Goal: Complete application form

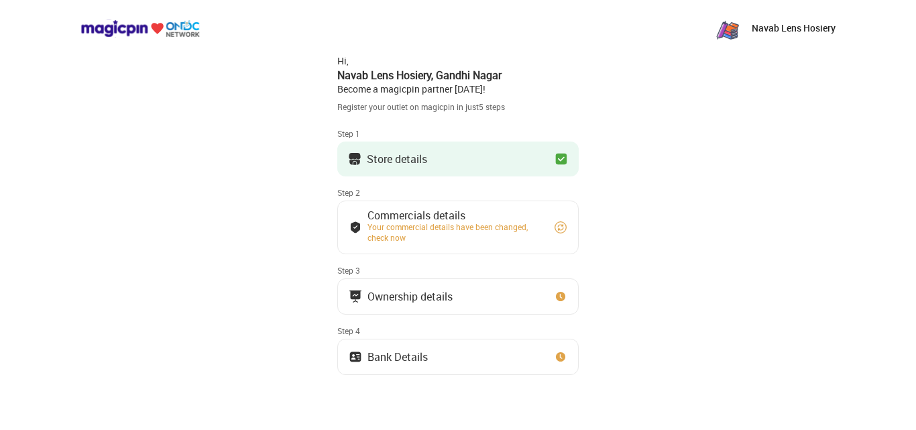
click at [521, 147] on button "Store details" at bounding box center [457, 158] width 241 height 35
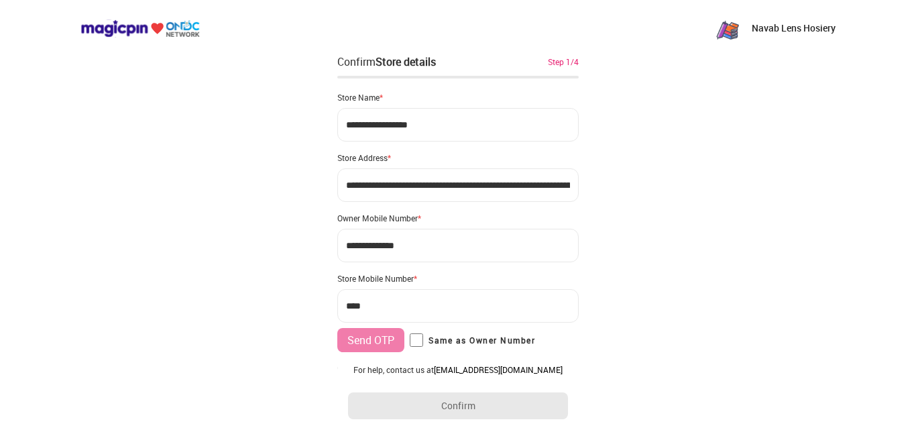
type input "**********"
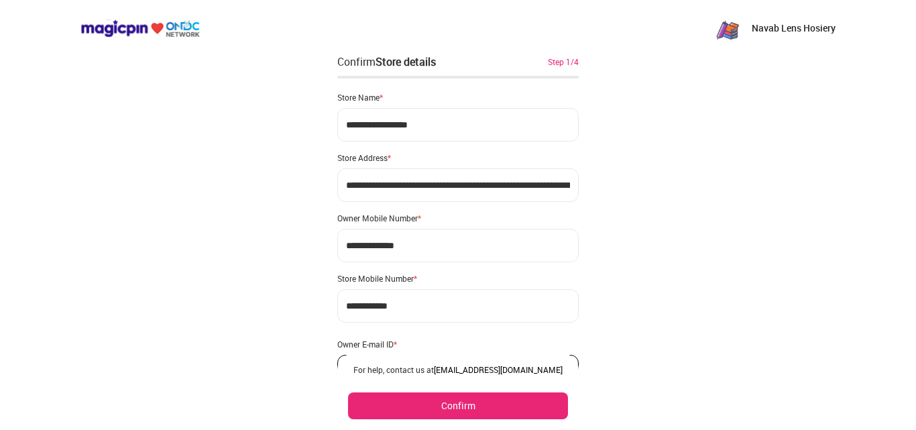
click at [479, 408] on button "Confirm" at bounding box center [458, 405] width 220 height 27
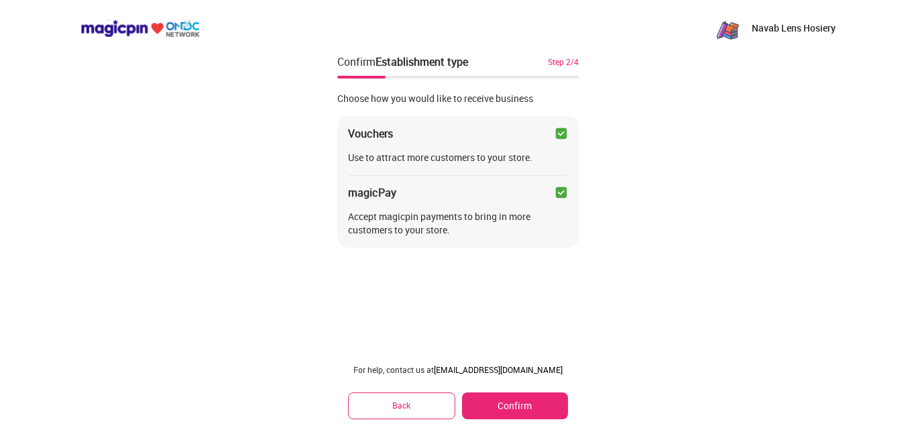
click at [491, 402] on button "Confirm" at bounding box center [515, 405] width 106 height 27
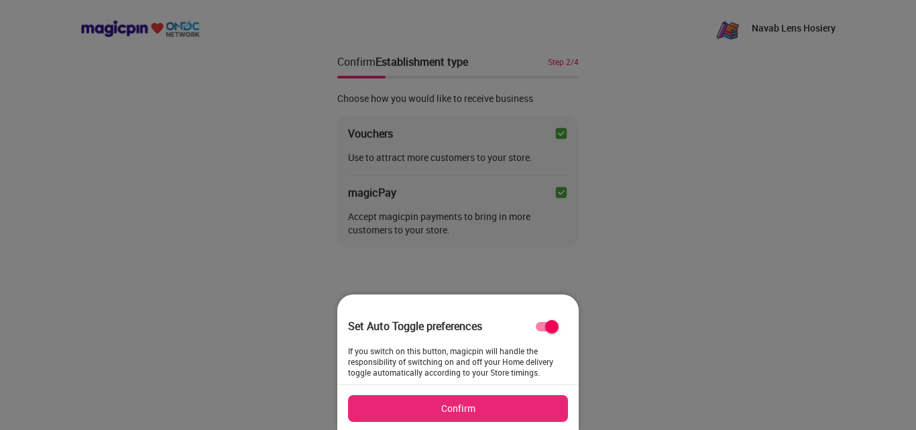
click at [476, 415] on button "Confirm" at bounding box center [458, 408] width 220 height 27
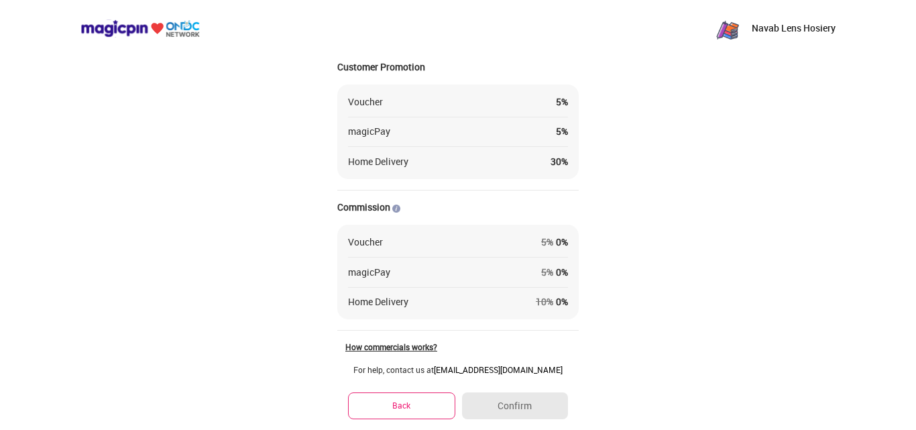
scroll to position [155, 0]
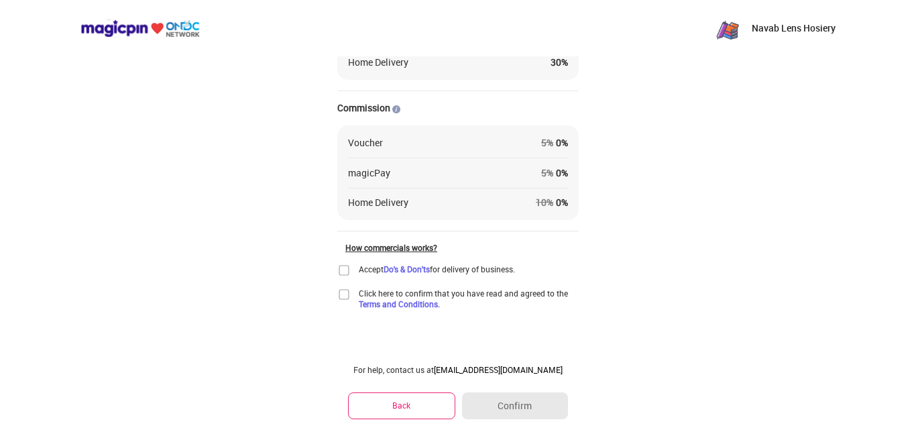
click at [345, 304] on div "Click here to confirm that you have read and agreed to the Terms and Conditions." at bounding box center [457, 298] width 241 height 21
click at [343, 292] on img at bounding box center [343, 294] width 13 height 13
click at [341, 270] on img at bounding box center [343, 269] width 13 height 13
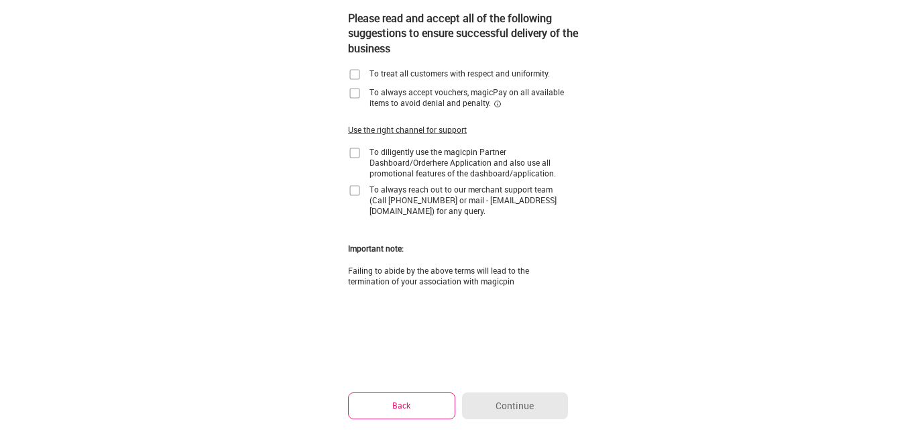
click at [350, 70] on img at bounding box center [354, 74] width 13 height 13
click at [356, 90] on img at bounding box center [354, 92] width 13 height 13
click at [358, 196] on img at bounding box center [354, 190] width 13 height 13
click at [353, 153] on img at bounding box center [354, 152] width 13 height 13
click at [391, 408] on button "Back" at bounding box center [401, 405] width 107 height 26
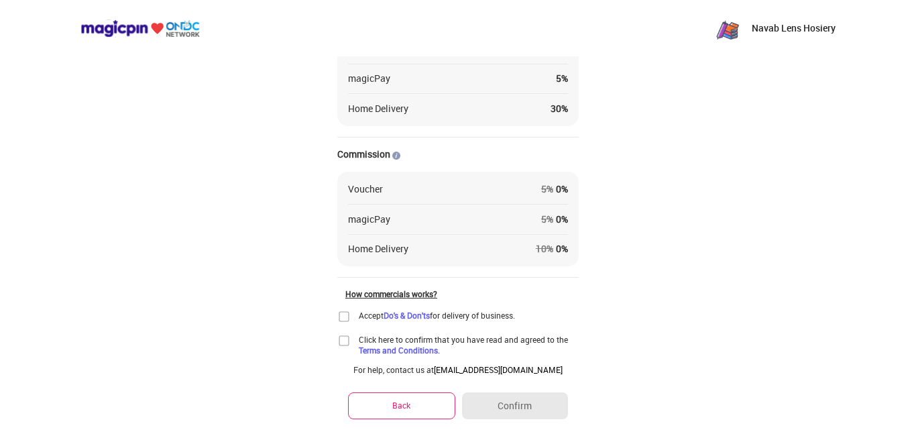
click at [343, 316] on img at bounding box center [343, 316] width 13 height 13
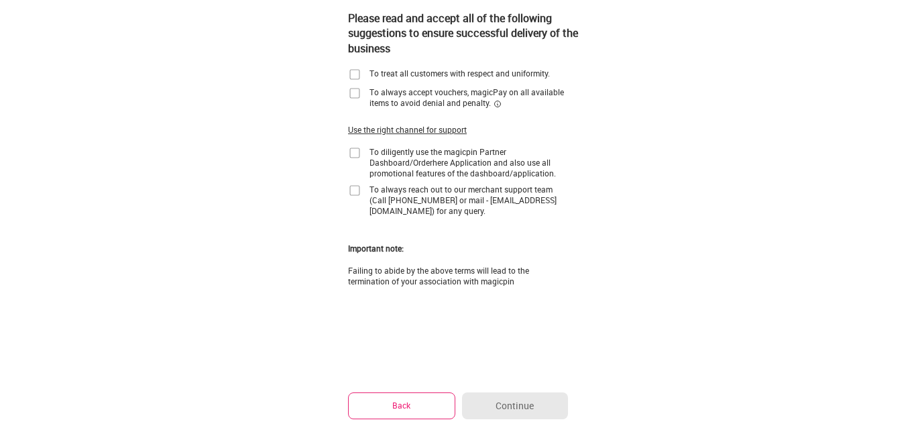
click at [396, 397] on button "Back" at bounding box center [401, 405] width 107 height 26
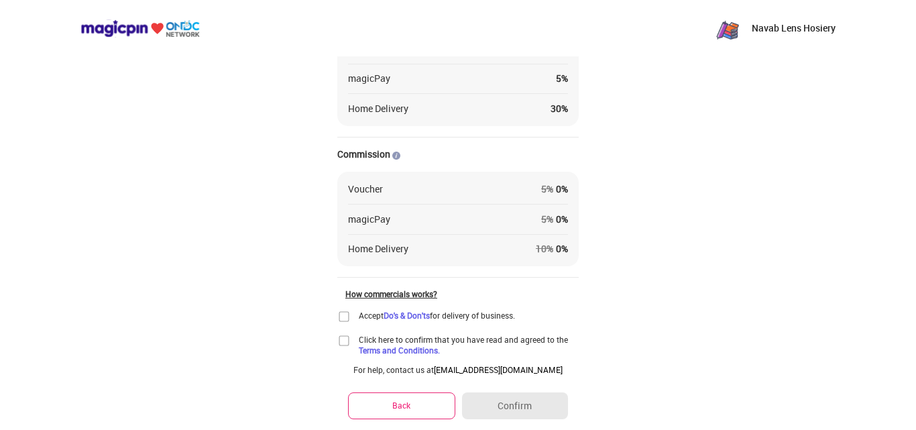
click at [341, 339] on img at bounding box center [343, 340] width 13 height 13
click at [343, 315] on img at bounding box center [343, 316] width 13 height 13
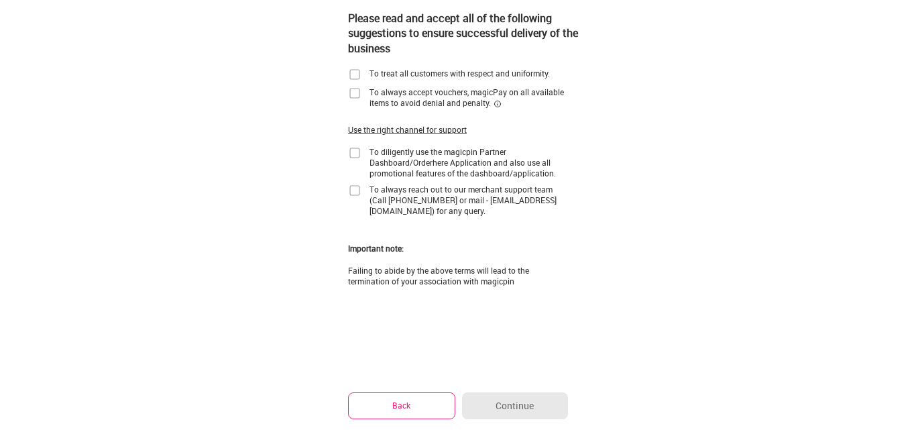
click at [404, 408] on button "Back" at bounding box center [401, 405] width 107 height 26
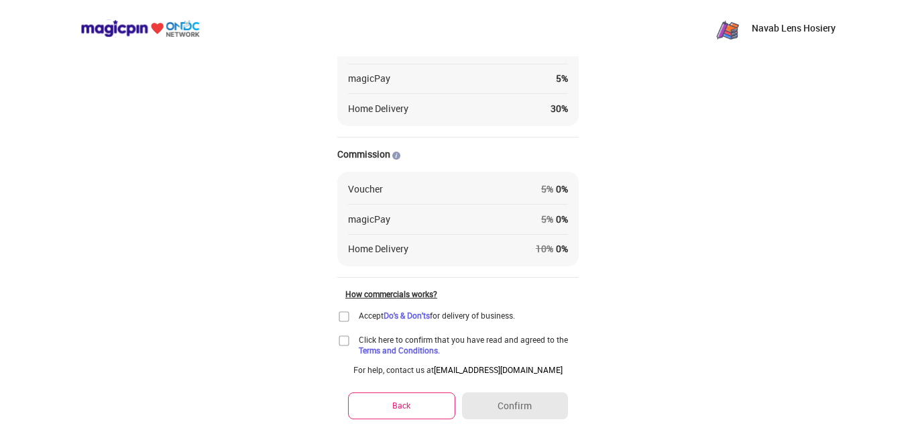
click at [345, 314] on img at bounding box center [343, 316] width 13 height 13
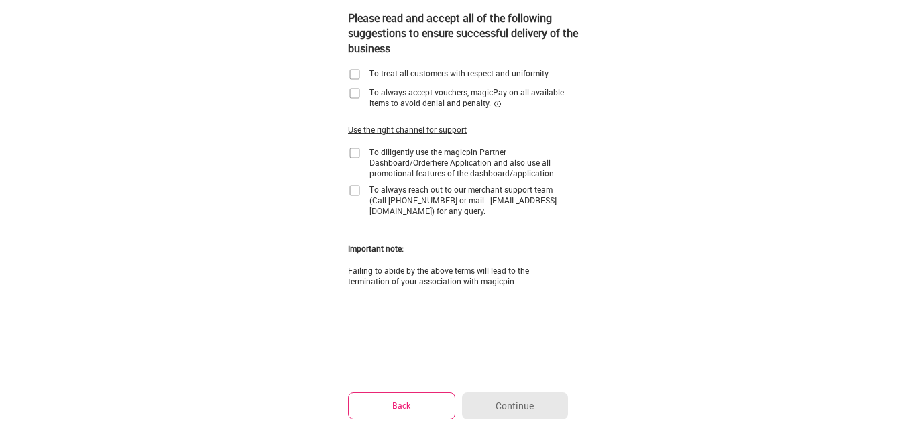
click at [407, 399] on button "Back" at bounding box center [401, 405] width 107 height 26
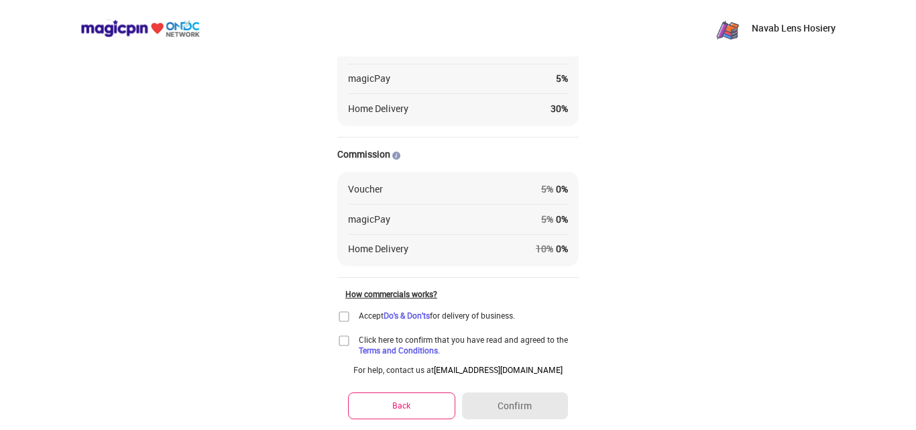
click at [343, 182] on div "Voucher 5 % 0 % magicPay 5 % 0 % Home Delivery 10 % 0 %" at bounding box center [457, 219] width 241 height 95
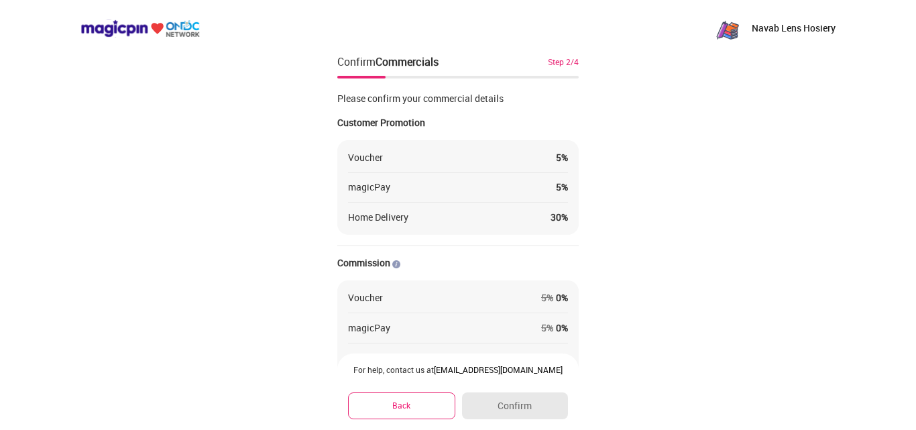
scroll to position [155, 0]
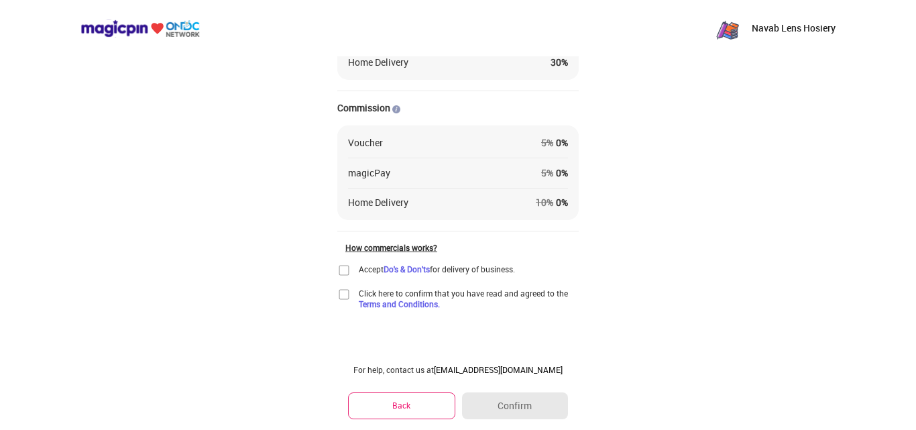
click at [343, 273] on img at bounding box center [343, 269] width 13 height 13
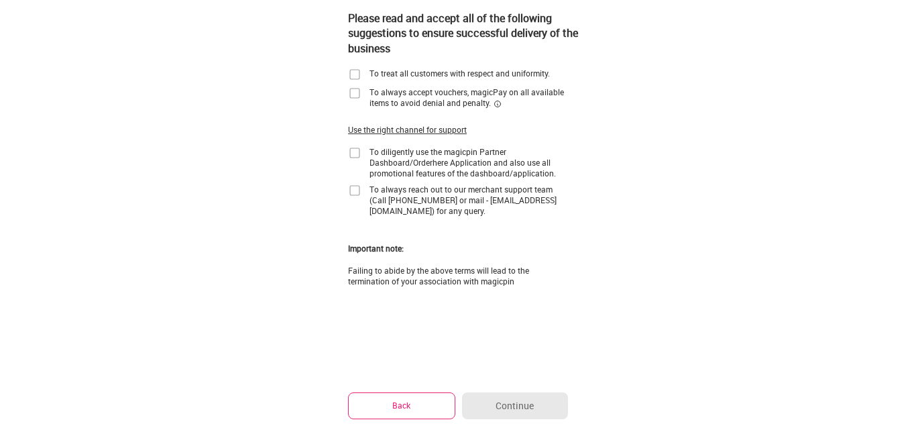
click at [377, 410] on button "Back" at bounding box center [401, 405] width 107 height 26
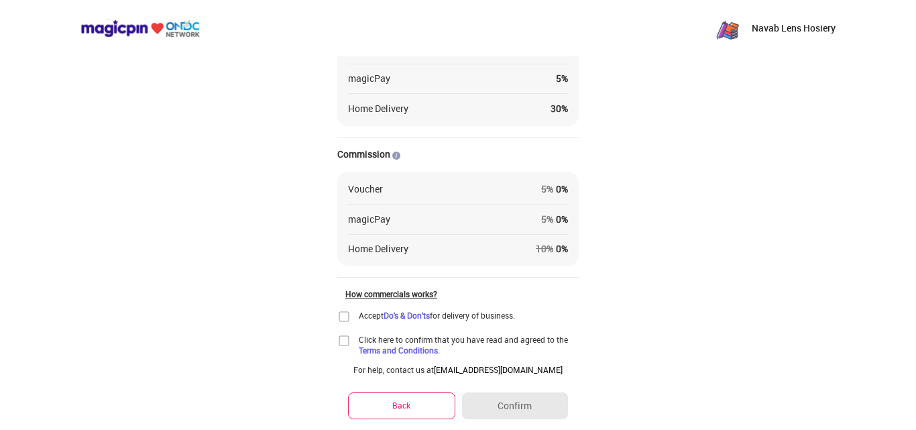
click at [308, 325] on div "Navab Lens Hosiery Confirm Commercials Step 2/4 Please confirm your commercial …" at bounding box center [458, 183] width 916 height 584
click at [345, 341] on img at bounding box center [343, 340] width 13 height 13
click at [343, 318] on img at bounding box center [343, 316] width 13 height 13
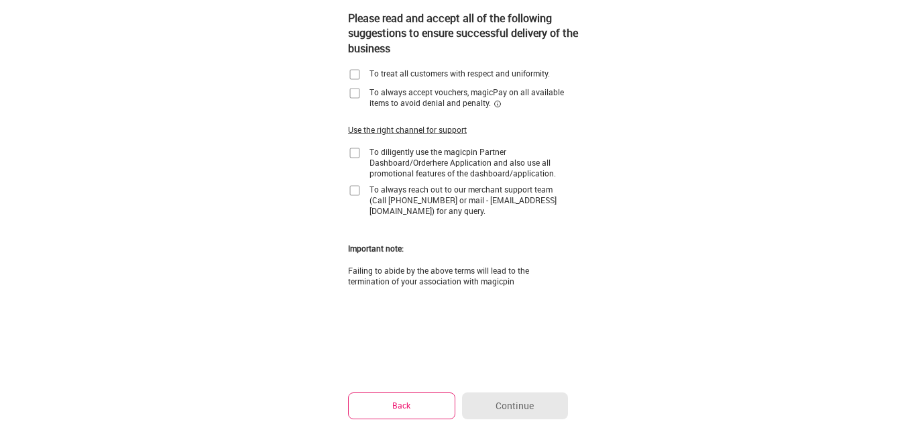
click at [389, 404] on button "Back" at bounding box center [401, 405] width 107 height 26
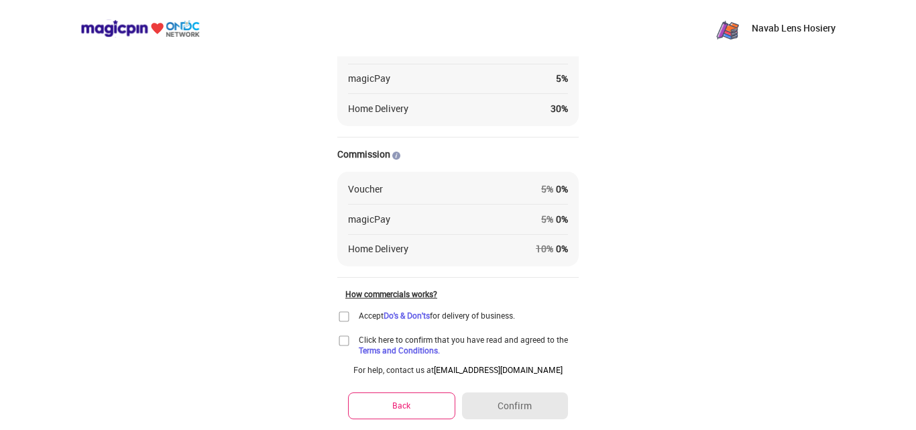
click at [347, 338] on img at bounding box center [343, 340] width 13 height 13
click at [342, 315] on img at bounding box center [343, 316] width 13 height 13
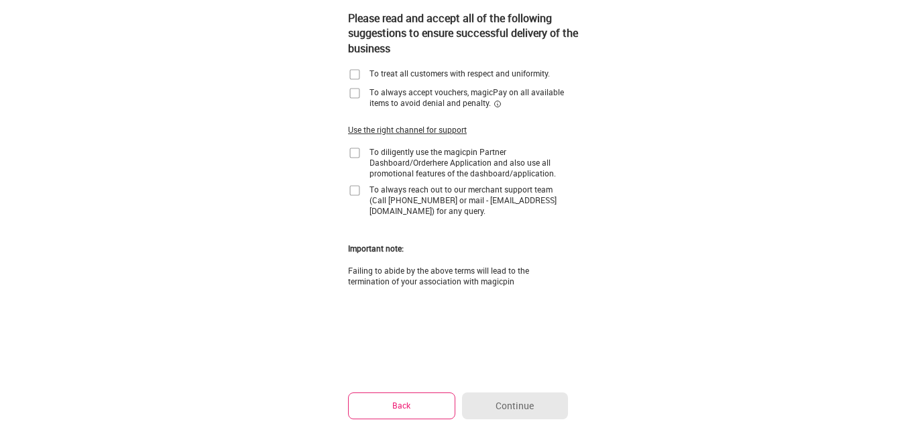
click at [377, 410] on button "Back" at bounding box center [401, 405] width 107 height 26
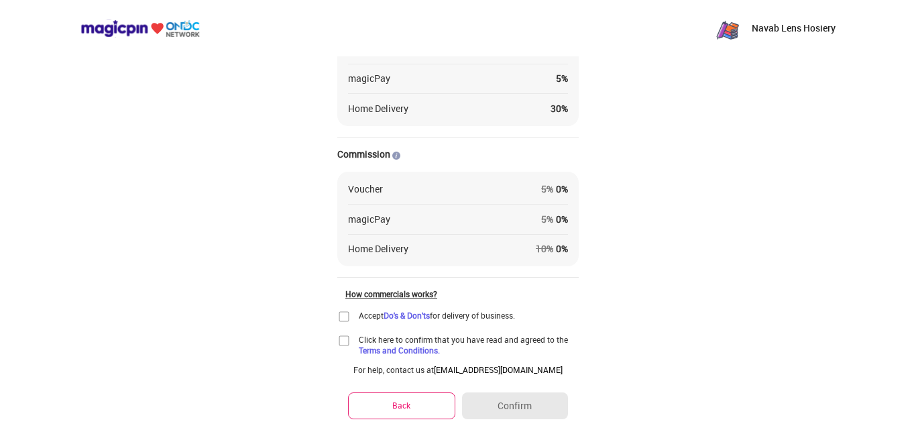
click at [344, 344] on img at bounding box center [343, 340] width 13 height 13
click at [346, 310] on img at bounding box center [343, 316] width 13 height 13
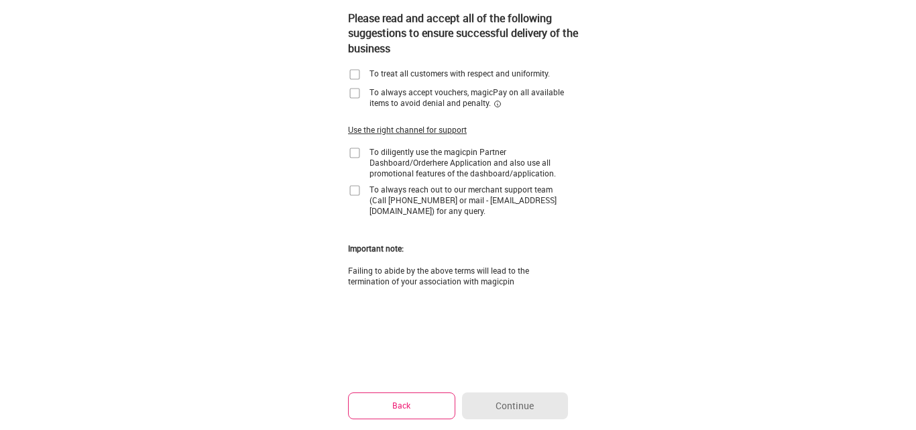
click at [353, 69] on img at bounding box center [354, 74] width 13 height 13
click at [355, 90] on img at bounding box center [354, 92] width 13 height 13
click at [357, 149] on img at bounding box center [354, 152] width 13 height 13
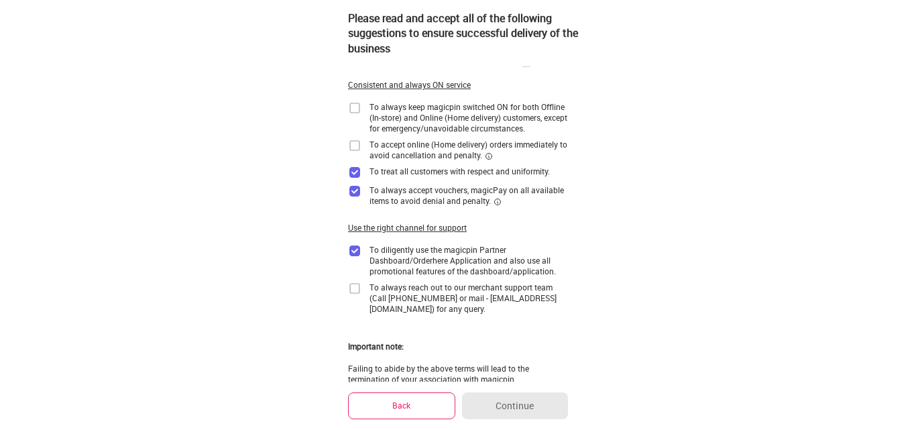
scroll to position [0, 0]
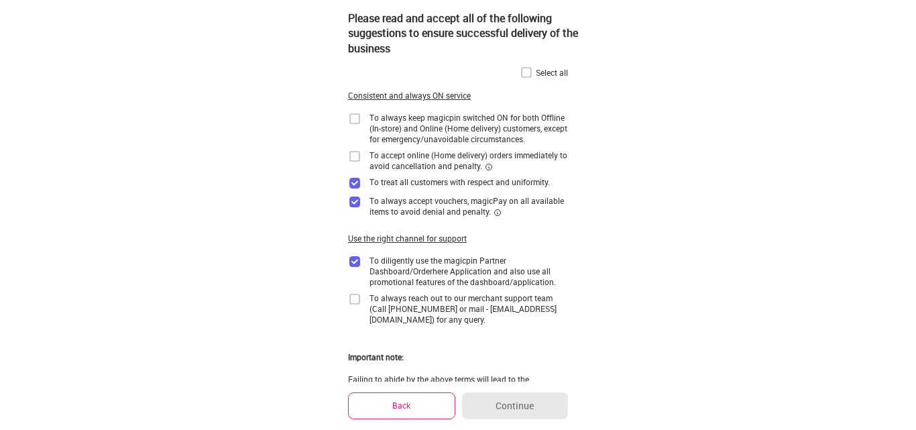
click at [526, 70] on img at bounding box center [525, 72] width 13 height 13
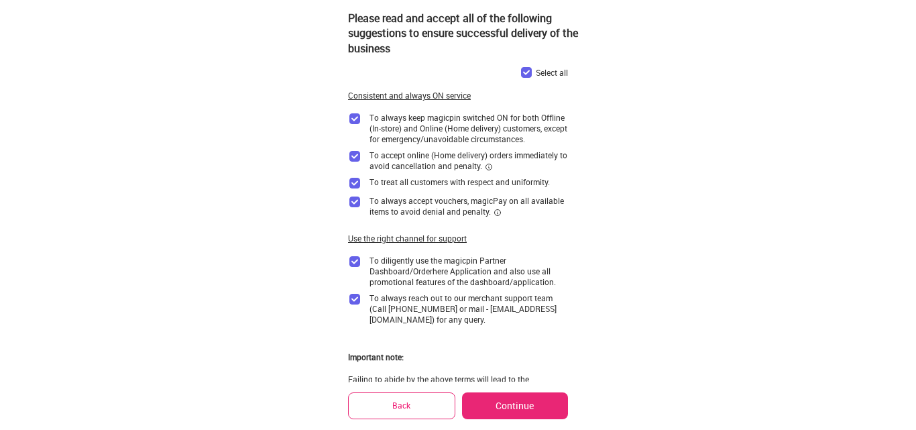
click at [504, 409] on button "Continue" at bounding box center [515, 405] width 106 height 27
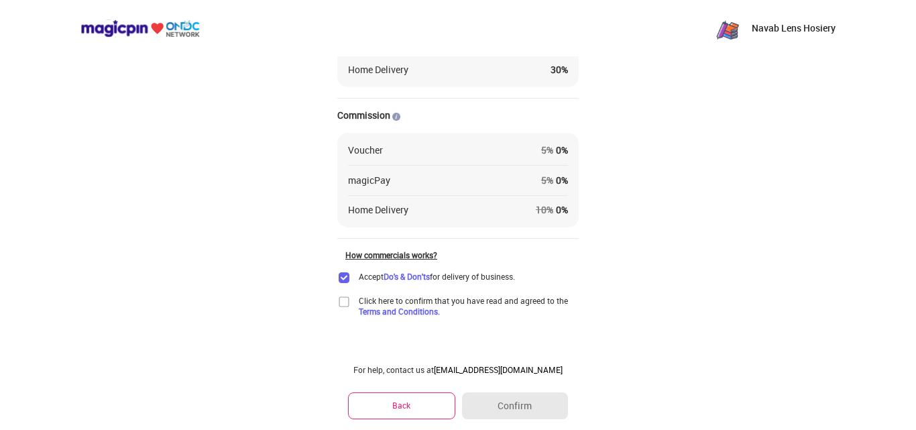
scroll to position [155, 0]
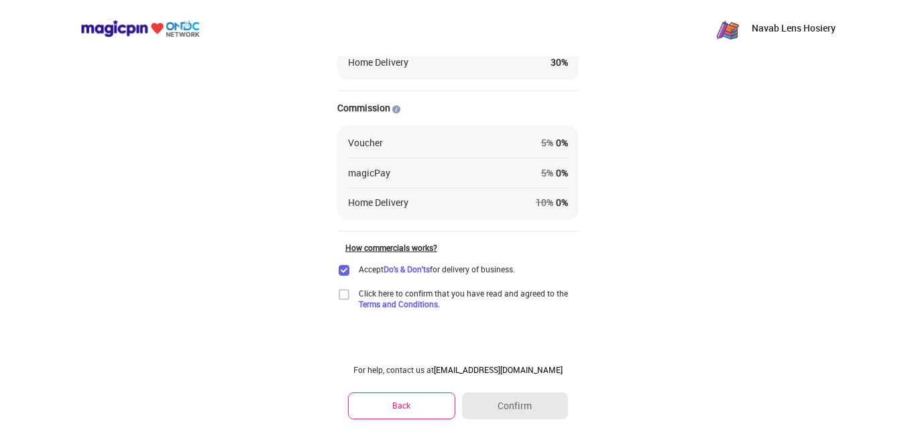
click at [345, 296] on img at bounding box center [343, 294] width 13 height 13
click at [518, 408] on button "Confirm" at bounding box center [515, 405] width 106 height 27
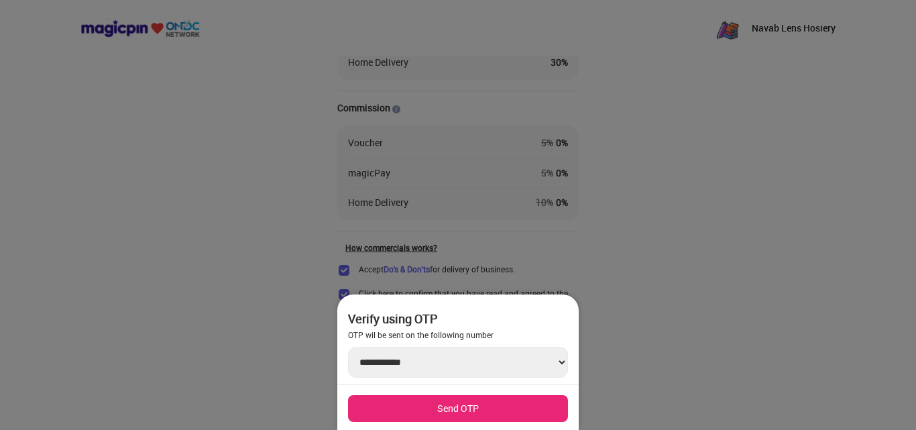
click at [129, 266] on div at bounding box center [458, 215] width 916 height 430
click at [129, 266] on div "**********" at bounding box center [458, 137] width 916 height 584
